Goal: Find specific fact

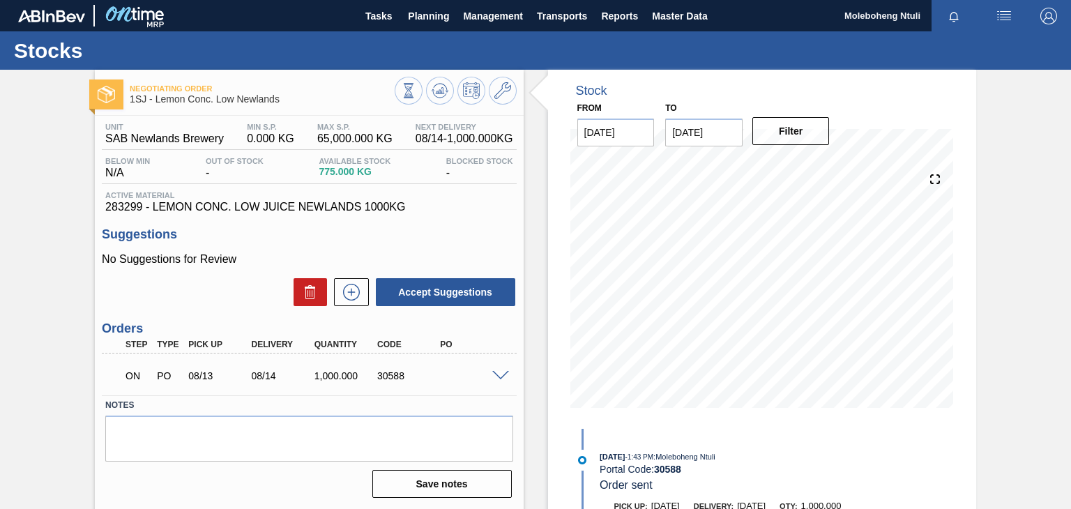
scroll to position [70, 0]
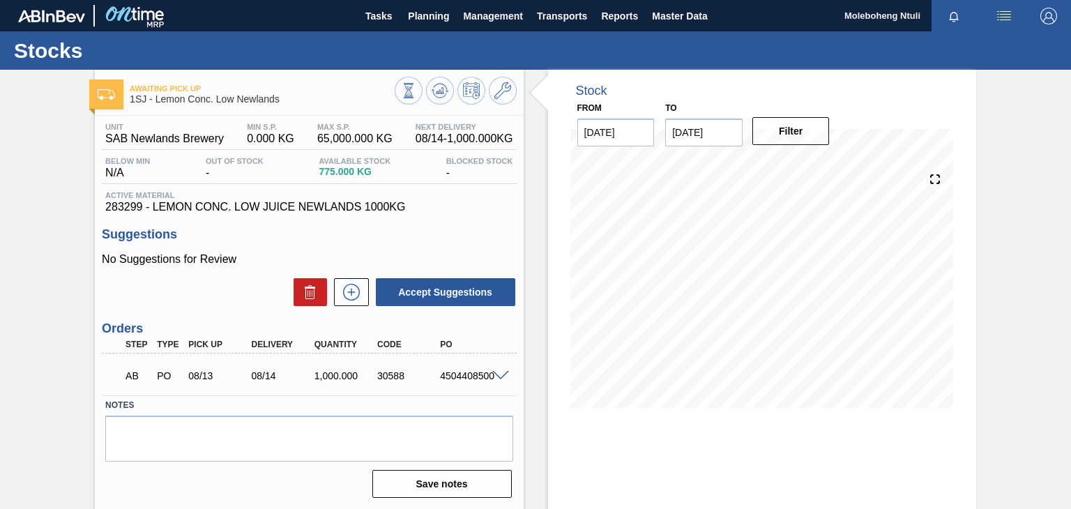
click at [443, 372] on div "4504408500" at bounding box center [471, 375] width 69 height 11
click at [442, 375] on div "4504408500" at bounding box center [471, 375] width 69 height 11
drag, startPoint x: 442, startPoint y: 375, endPoint x: 504, endPoint y: 376, distance: 62.8
click at [504, 376] on div "AB PO 08/13 08/14 1,000.000 30588 4504408500" at bounding box center [309, 374] width 414 height 35
copy div "4504408500"
